Goal: Task Accomplishment & Management: Complete application form

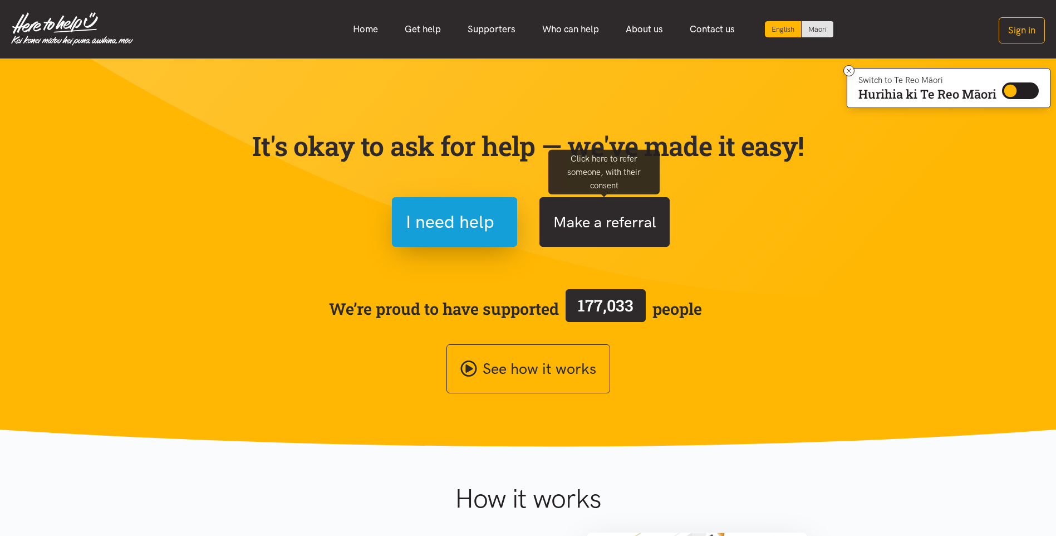
click at [630, 222] on button "Make a referral" at bounding box center [605, 222] width 130 height 50
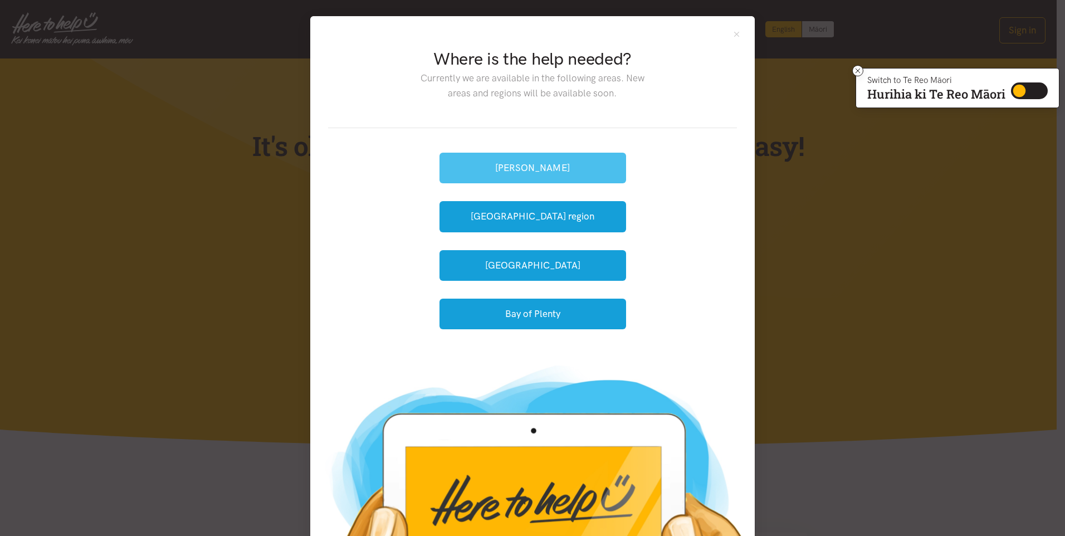
click at [532, 169] on button "[PERSON_NAME]" at bounding box center [532, 168] width 187 height 31
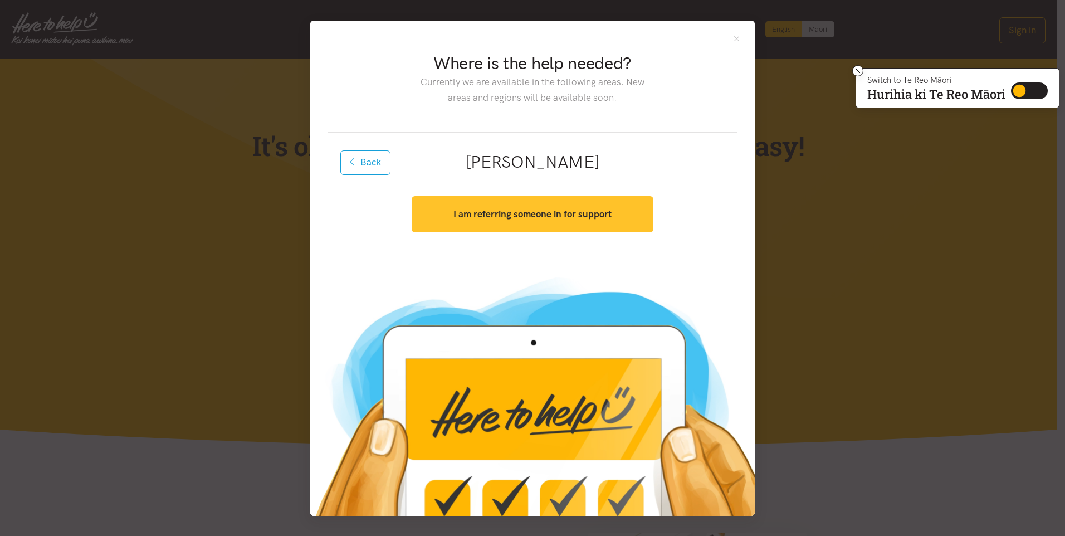
click at [535, 222] on button "I am referring someone in for support" at bounding box center [532, 214] width 241 height 36
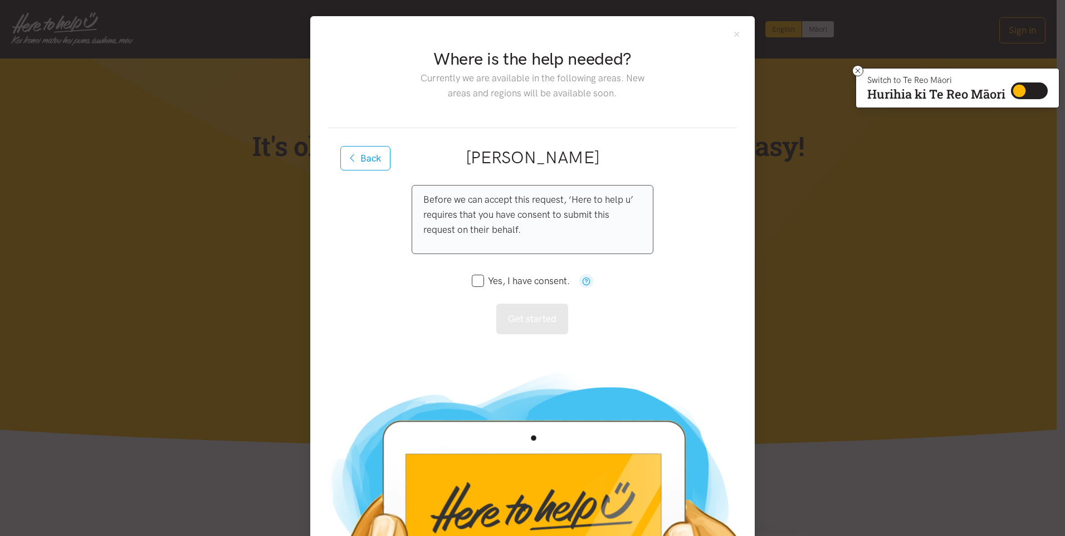
click at [474, 279] on input "Yes, I have consent." at bounding box center [521, 280] width 98 height 9
checkbox input "true"
click at [532, 329] on button "Get started" at bounding box center [532, 318] width 72 height 31
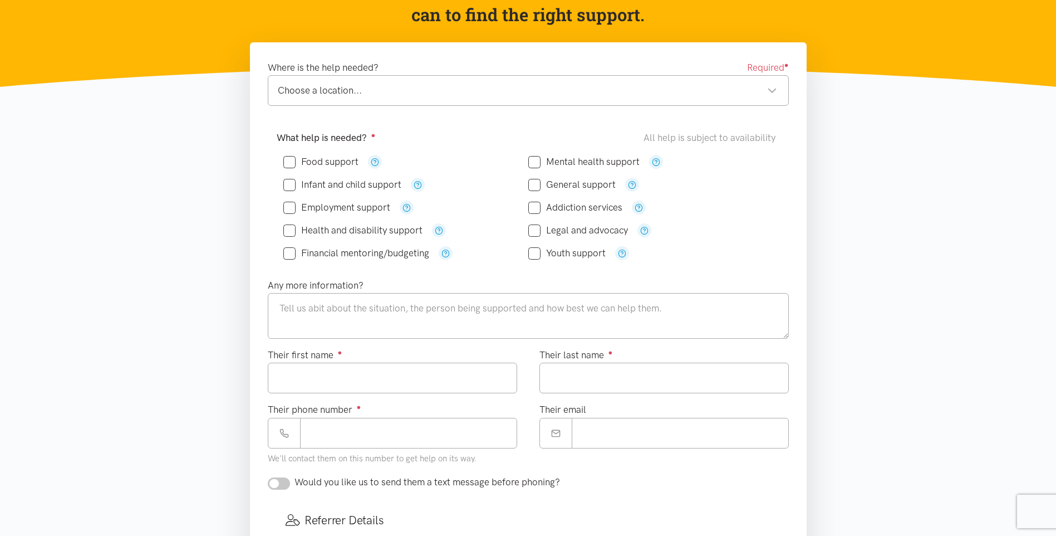
scroll to position [155, 0]
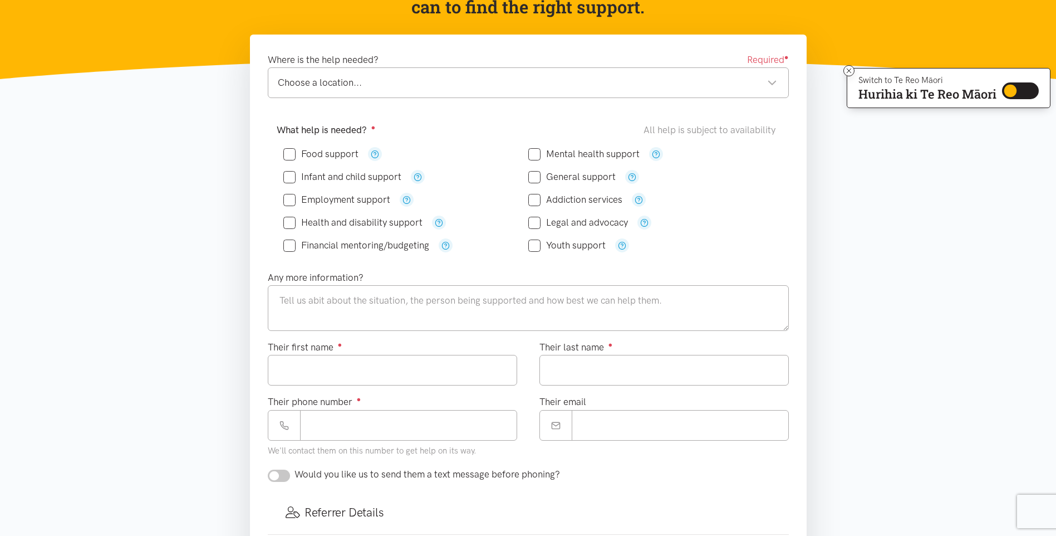
click at [295, 153] on input "Food support" at bounding box center [320, 153] width 75 height 9
checkbox input "true"
click at [288, 223] on input "Health and disability support" at bounding box center [352, 222] width 139 height 9
checkbox input "true"
click at [526, 175] on div "Infant and child support" at bounding box center [405, 177] width 245 height 14
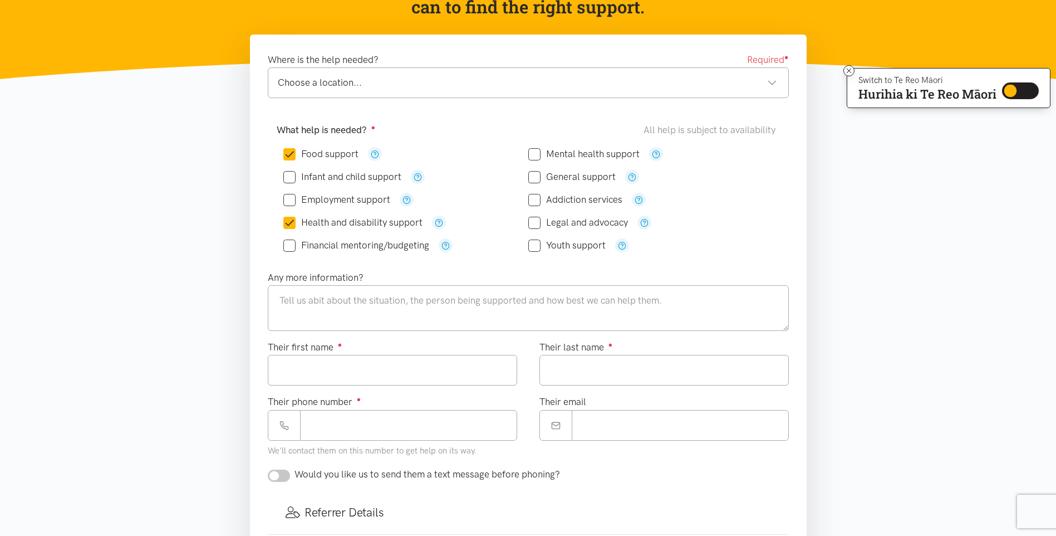
click at [536, 176] on input "General support" at bounding box center [571, 176] width 87 height 9
checkbox input "true"
click at [393, 302] on textarea at bounding box center [528, 308] width 521 height 46
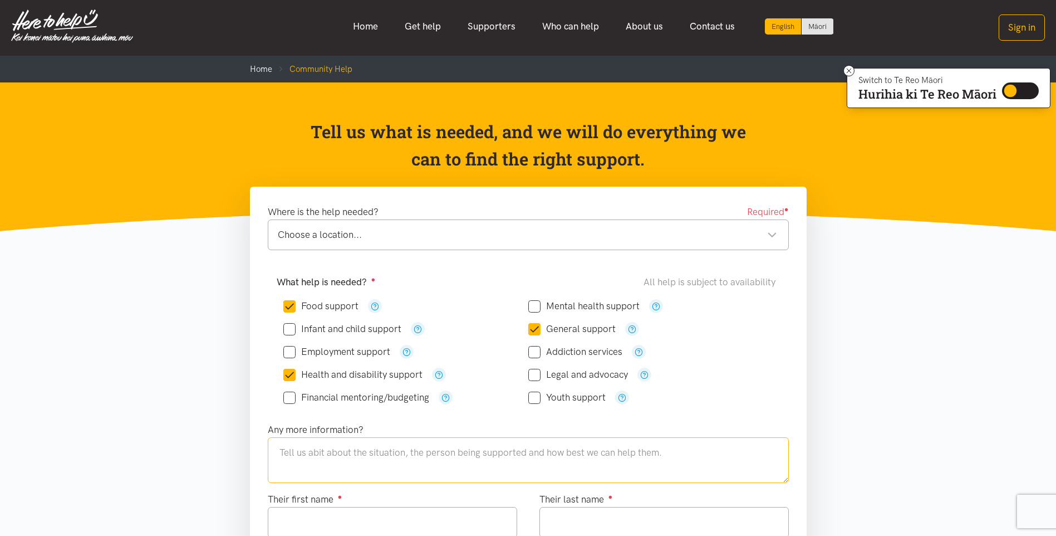
scroll to position [0, 0]
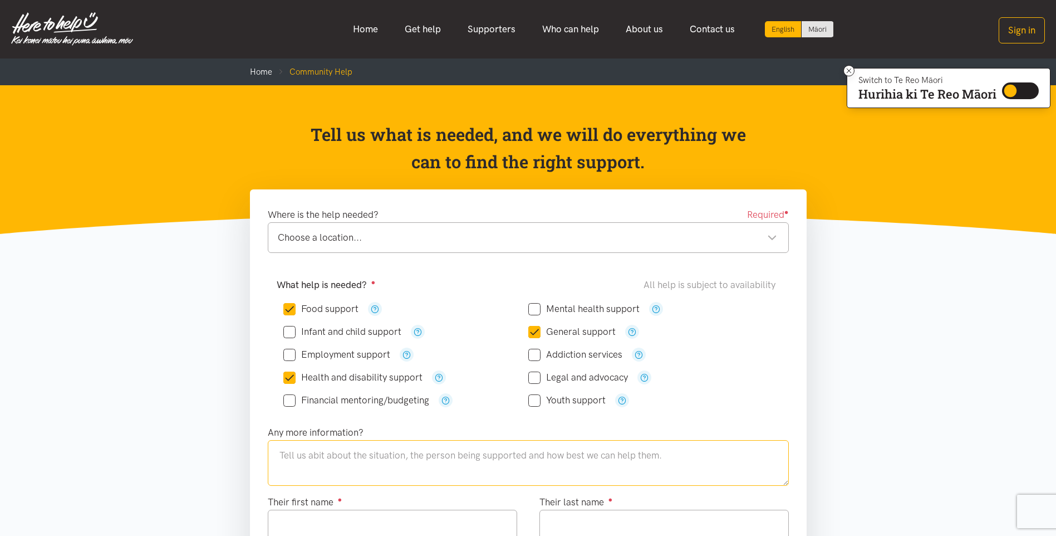
click at [416, 243] on div "Choose a location..." at bounding box center [527, 237] width 499 height 15
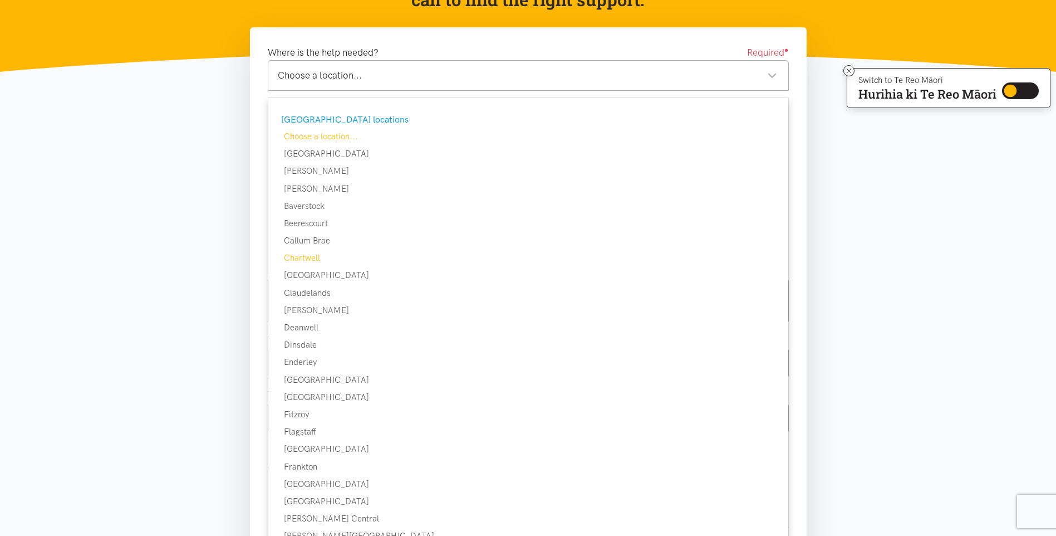
scroll to position [174, 0]
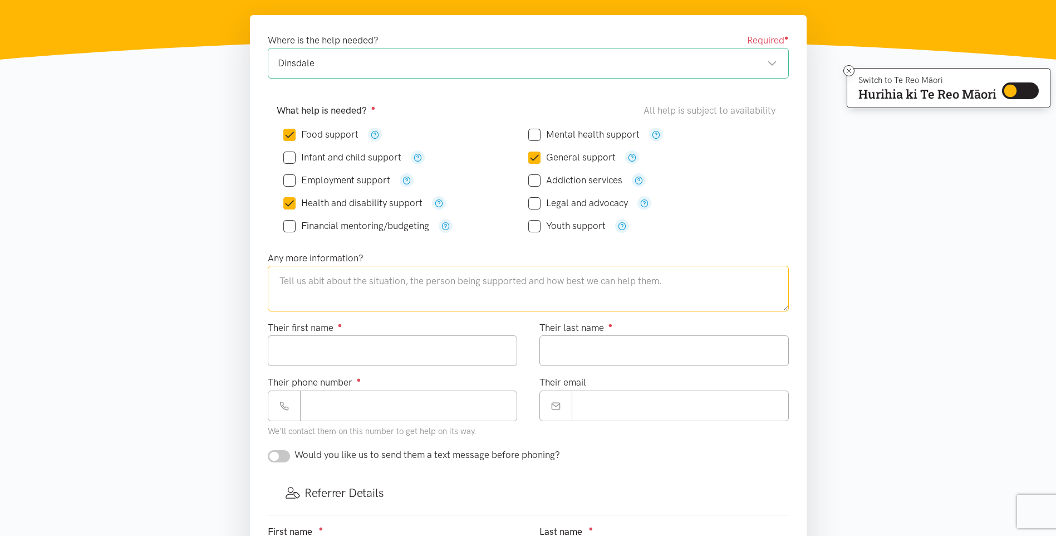
click at [330, 283] on textarea at bounding box center [528, 289] width 521 height 46
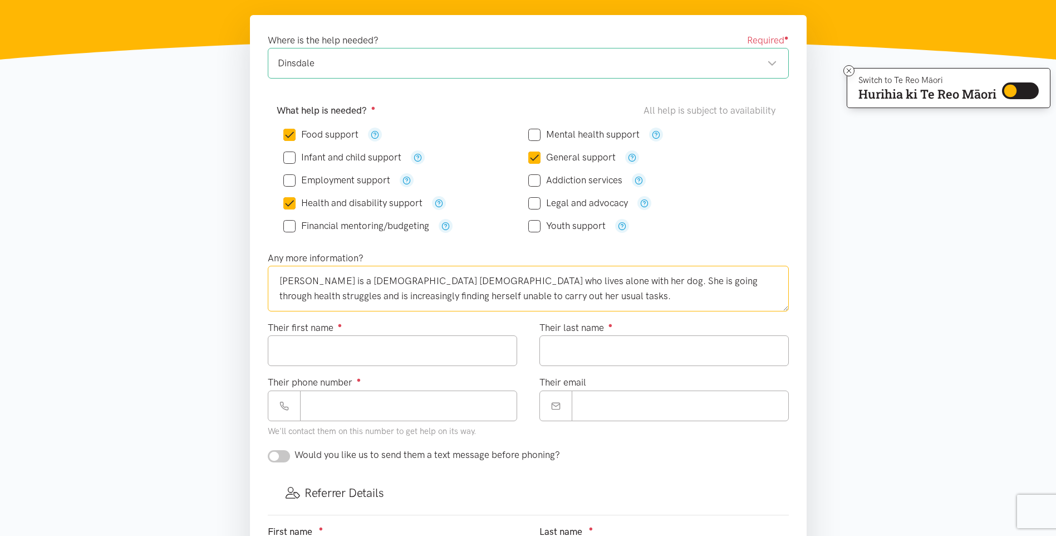
type textarea "[PERSON_NAME] is a [DEMOGRAPHIC_DATA] [DEMOGRAPHIC_DATA] who lives alone with h…"
click at [389, 351] on input "Their first name ●" at bounding box center [392, 350] width 249 height 31
type input "*****"
click at [581, 364] on input "Their last name ●" at bounding box center [664, 350] width 249 height 31
type input "*********"
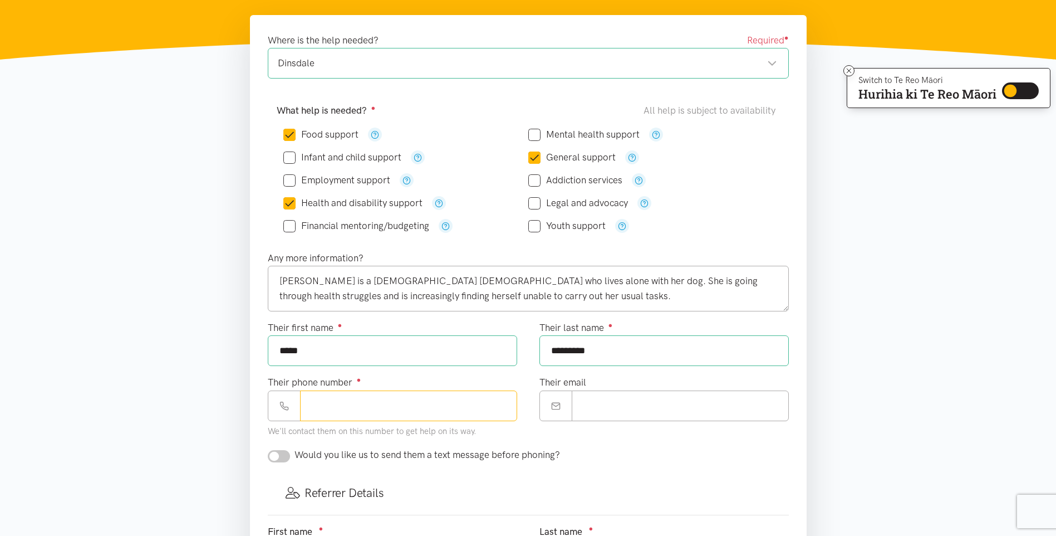
click at [363, 404] on input "Their phone number ●" at bounding box center [408, 405] width 217 height 31
type input "**********"
click at [636, 403] on input "Their email" at bounding box center [680, 405] width 217 height 31
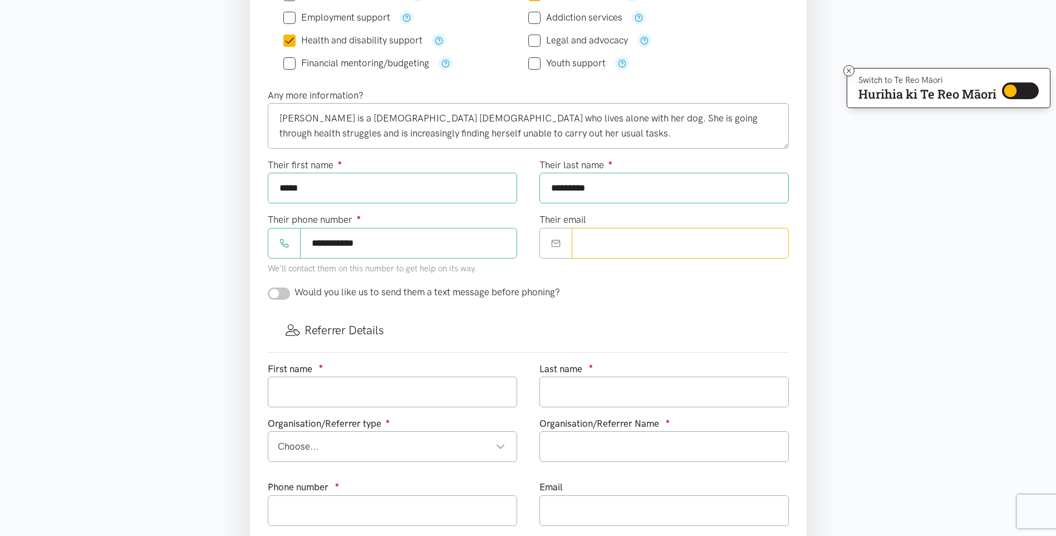
scroll to position [377, 0]
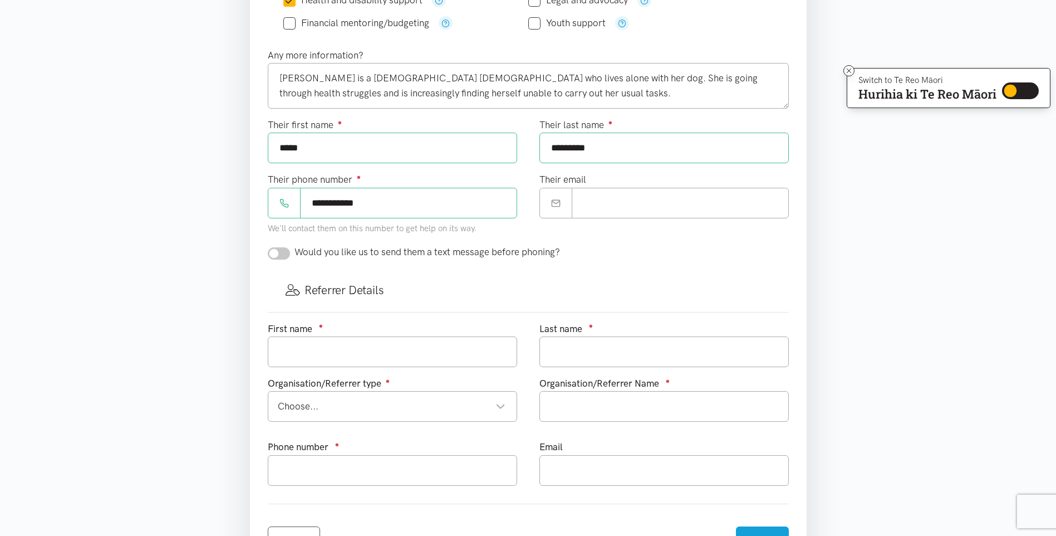
click at [277, 255] on input "checkbox" at bounding box center [279, 253] width 22 height 12
checkbox input "true"
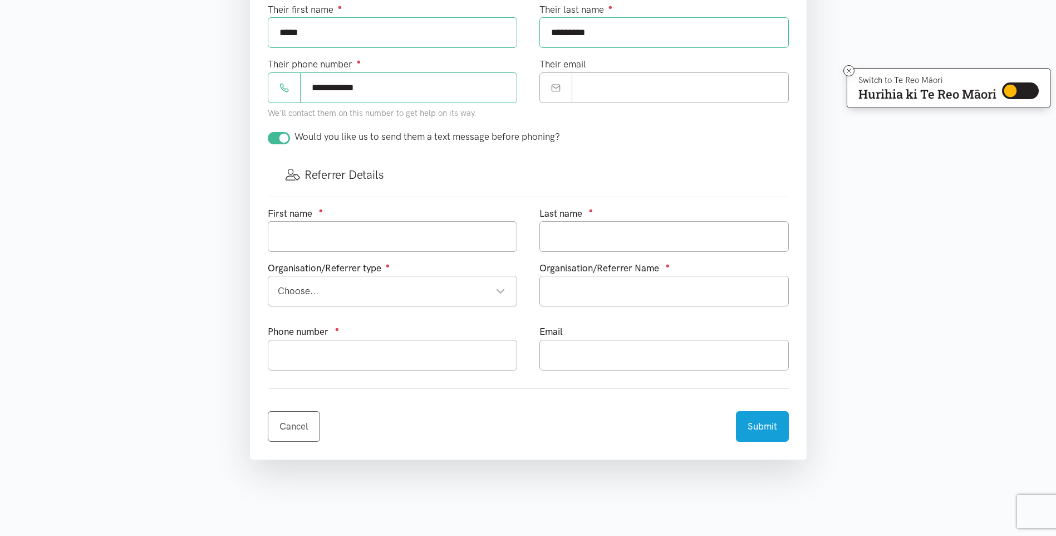
scroll to position [501, 0]
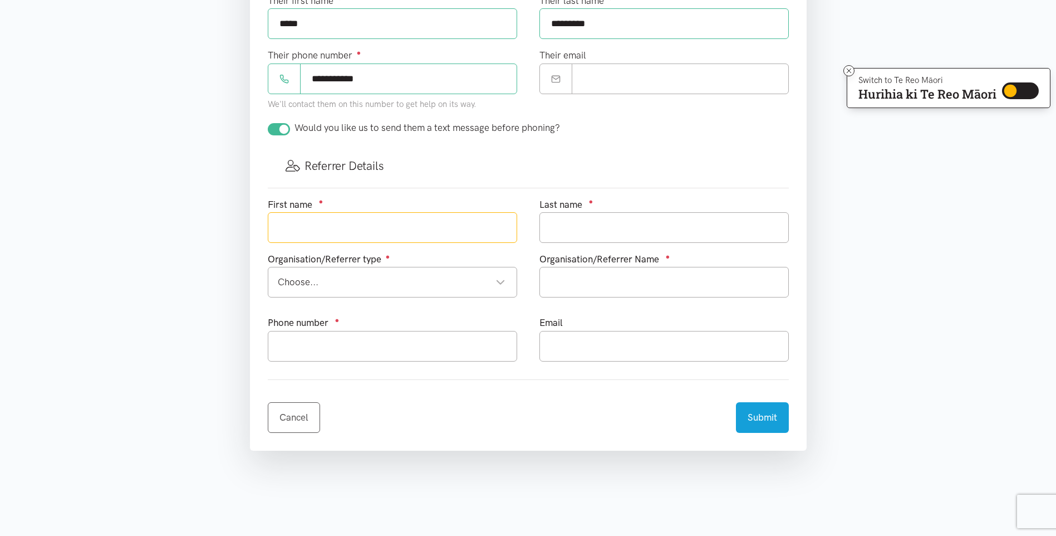
click at [366, 230] on input "text" at bounding box center [392, 227] width 249 height 31
type input "[PERSON_NAME]"
click at [559, 229] on input "text" at bounding box center [664, 227] width 249 height 31
click at [396, 283] on div "Choose..." at bounding box center [392, 282] width 228 height 15
type input "[PERSON_NAME]"
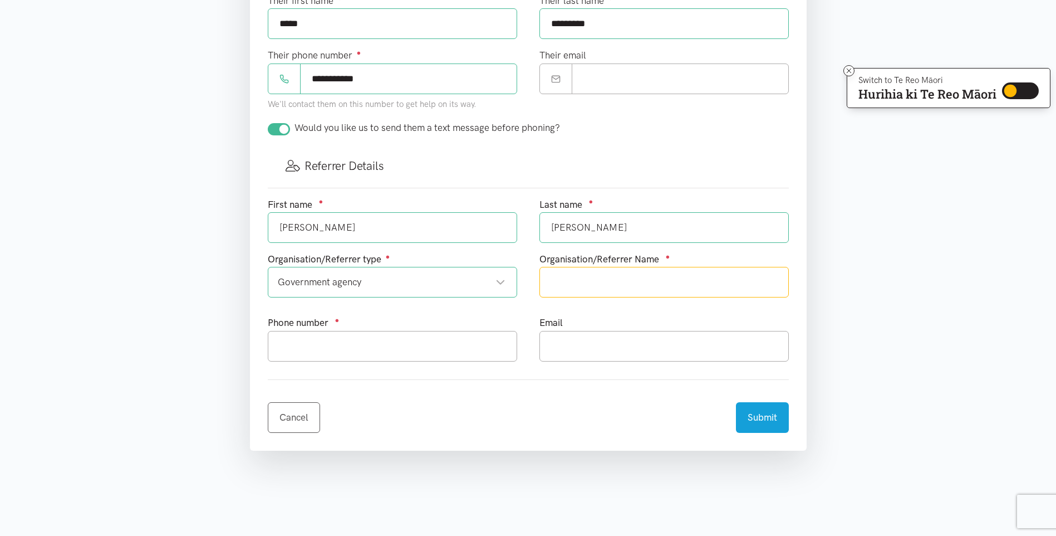
click at [640, 280] on input "text" at bounding box center [664, 282] width 249 height 31
type input "Kaainga Ora"
click at [353, 339] on input "text" at bounding box center [392, 346] width 249 height 31
type input "021463242"
click at [667, 360] on input "text" at bounding box center [664, 346] width 249 height 31
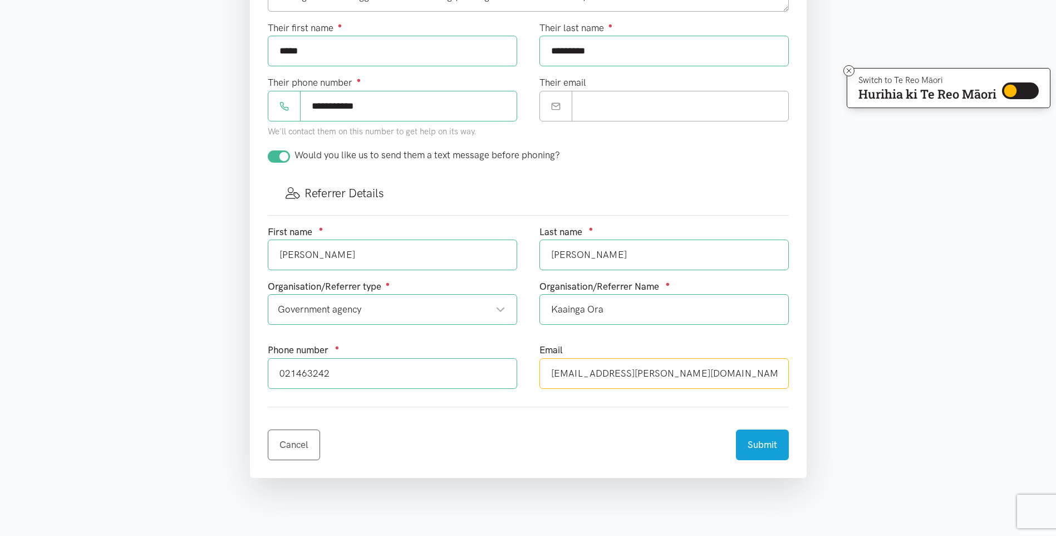
scroll to position [476, 0]
type input "[EMAIL_ADDRESS][PERSON_NAME][DOMAIN_NAME]"
click at [765, 445] on button "Submit" at bounding box center [762, 441] width 53 height 31
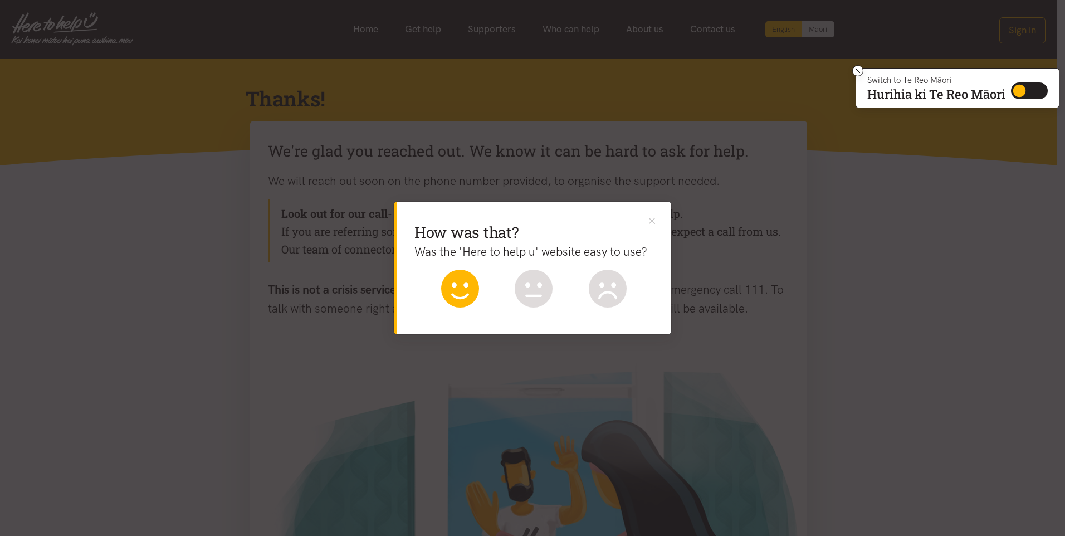
click at [462, 293] on icon at bounding box center [460, 289] width 38 height 38
